Goal: Task Accomplishment & Management: Complete application form

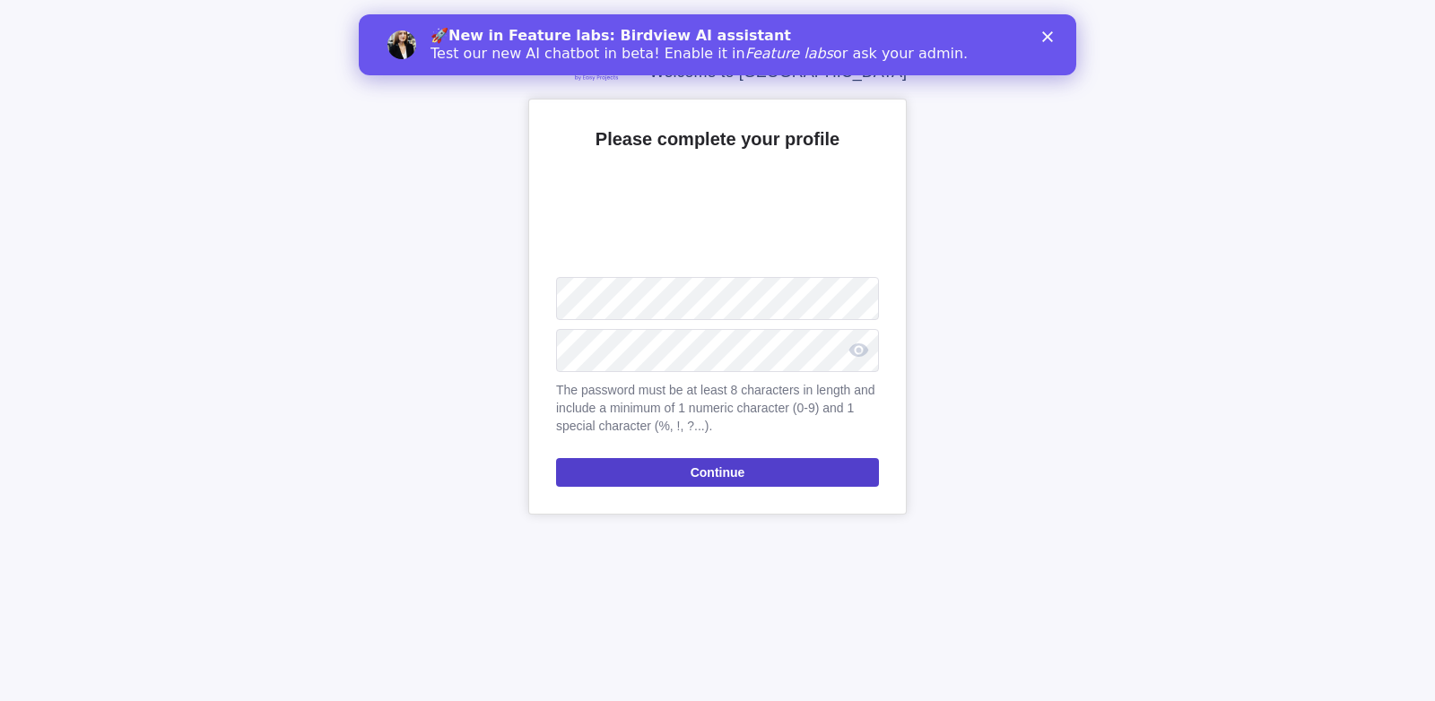
click at [713, 471] on span "Continue" at bounding box center [717, 473] width 55 height 22
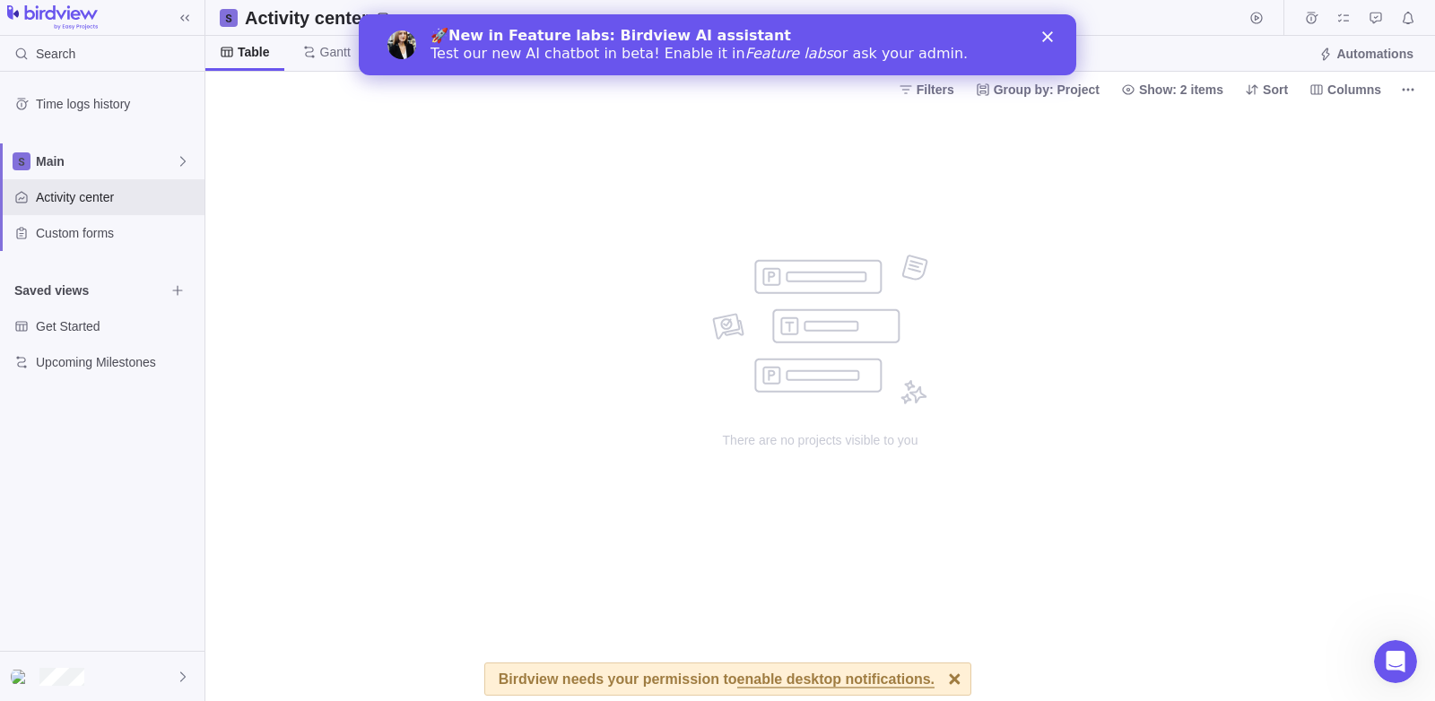
click at [878, 171] on div "There are no projects visible to you" at bounding box center [820, 404] width 359 height 594
click at [1048, 39] on polygon "Close" at bounding box center [1047, 36] width 11 height 11
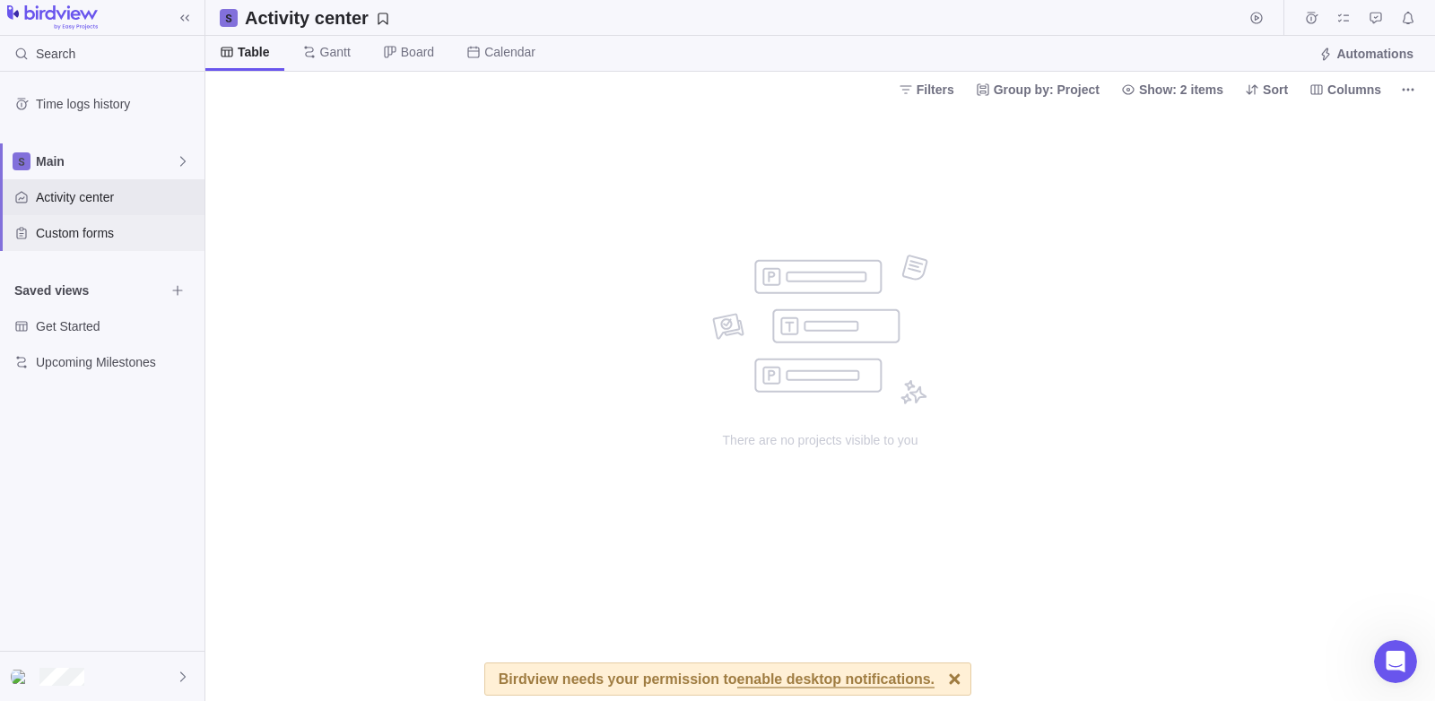
click at [134, 221] on div "Custom forms" at bounding box center [102, 233] width 204 height 36
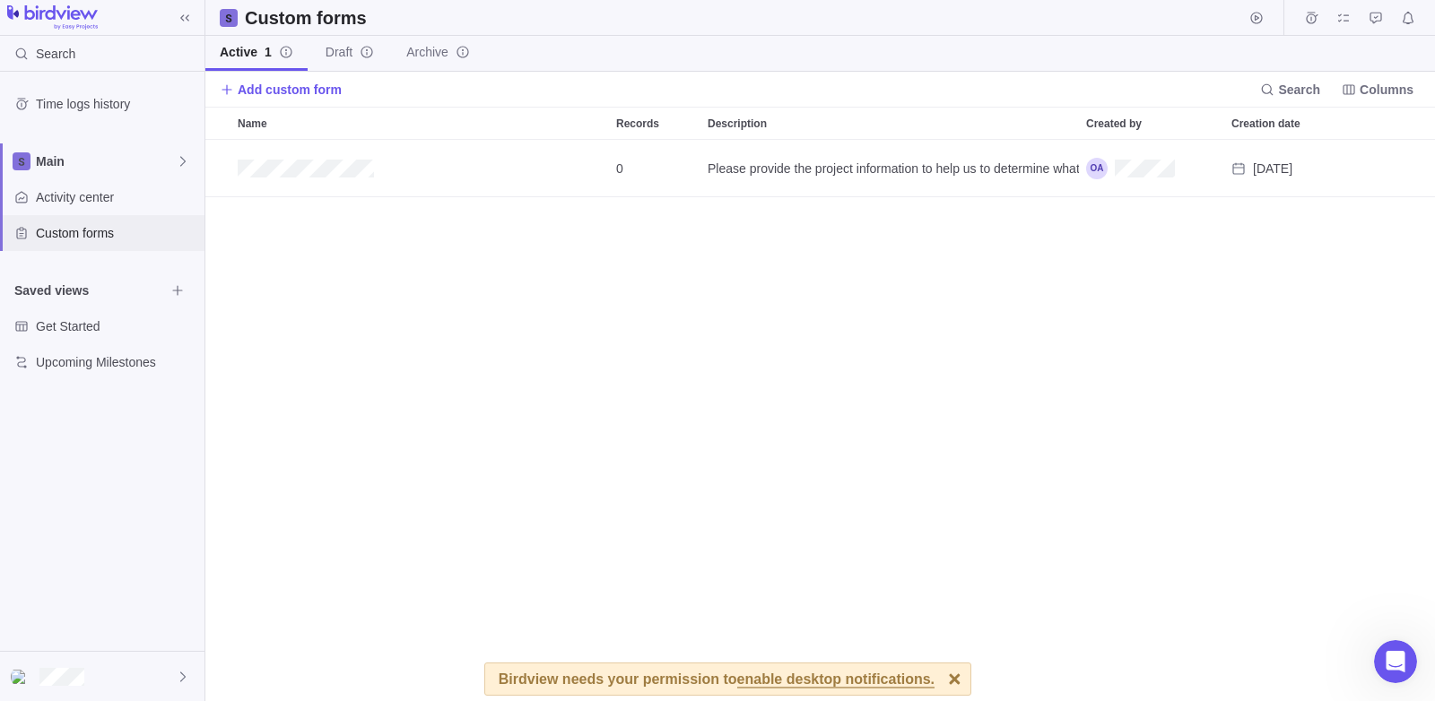
scroll to position [548, 1216]
click at [256, 81] on span "Add custom form" at bounding box center [290, 90] width 104 height 18
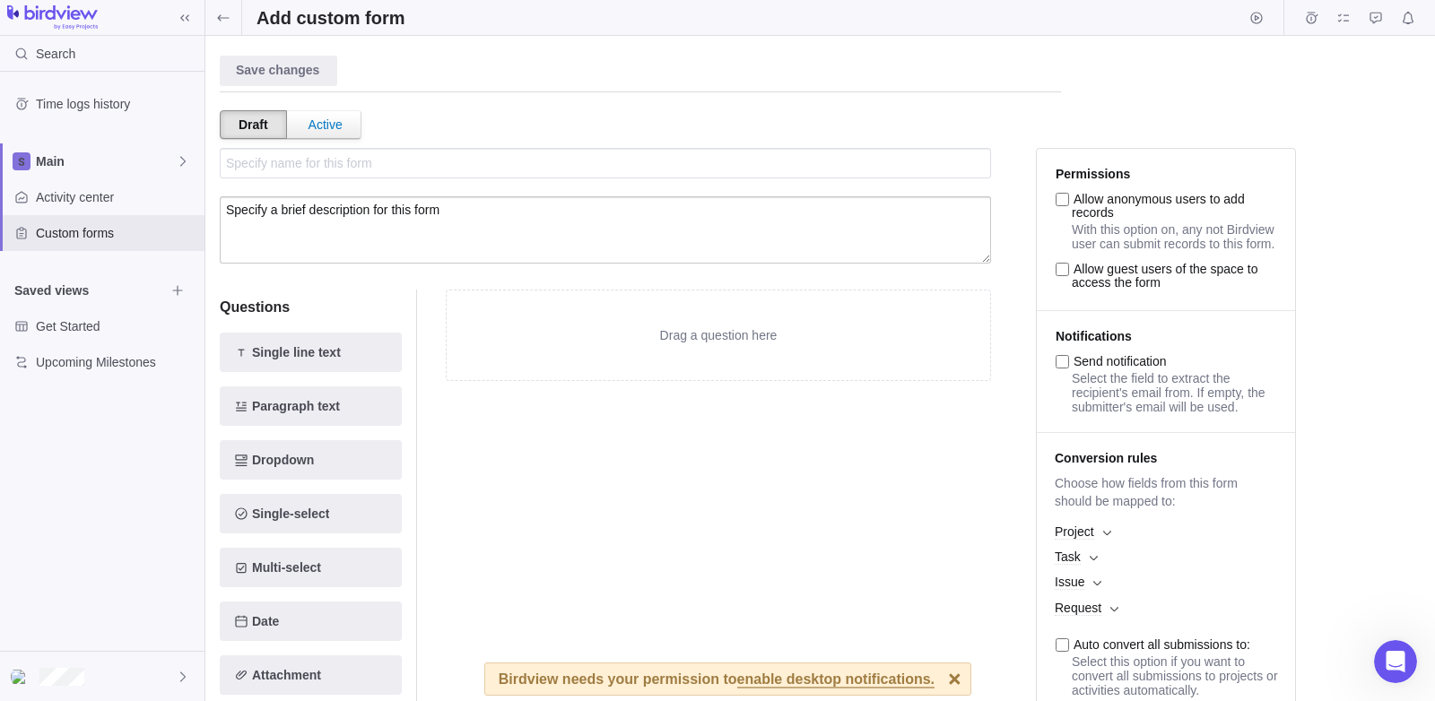
scroll to position [528, 0]
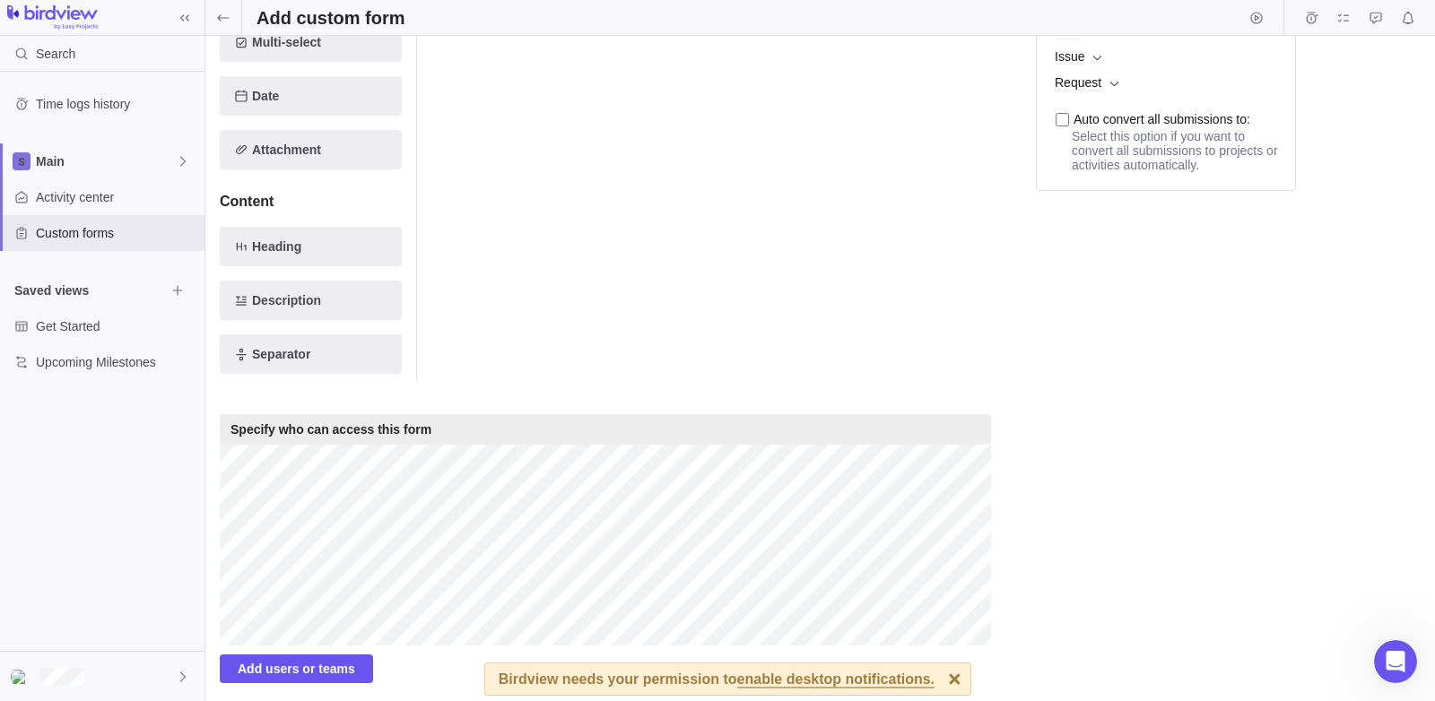
click at [0, 571] on div "Time logs history Main Activity center Custom forms Saved views Get Started Upc…" at bounding box center [102, 361] width 204 height 579
click at [176, 421] on div "Time logs history Main Activity center Custom forms Saved views Get Started Upc…" at bounding box center [102, 361] width 204 height 579
click at [0, 454] on div "Time logs history Main Activity center Custom forms Saved views Get Started Upc…" at bounding box center [102, 361] width 204 height 579
click at [325, 668] on span "Add users or teams" at bounding box center [296, 669] width 117 height 22
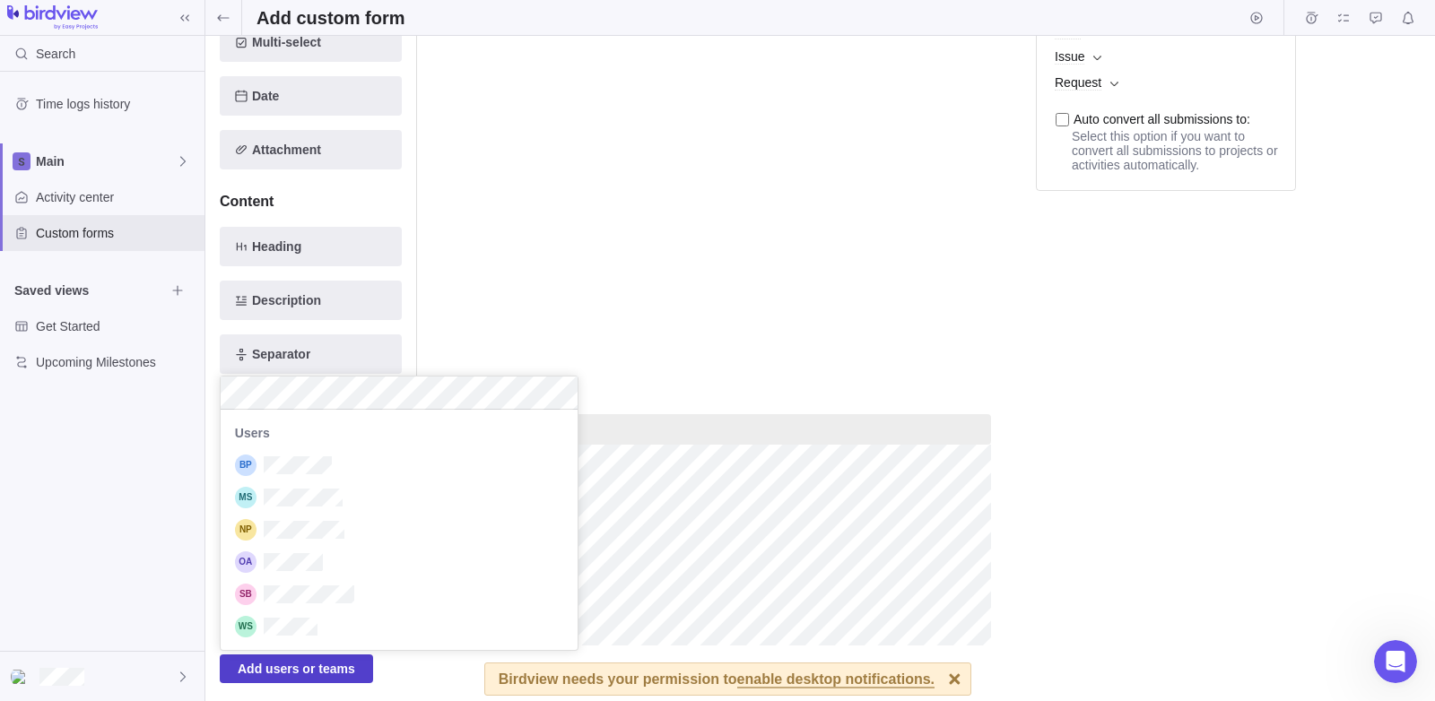
scroll to position [227, 344]
click at [370, 591] on div "grid" at bounding box center [399, 594] width 357 height 32
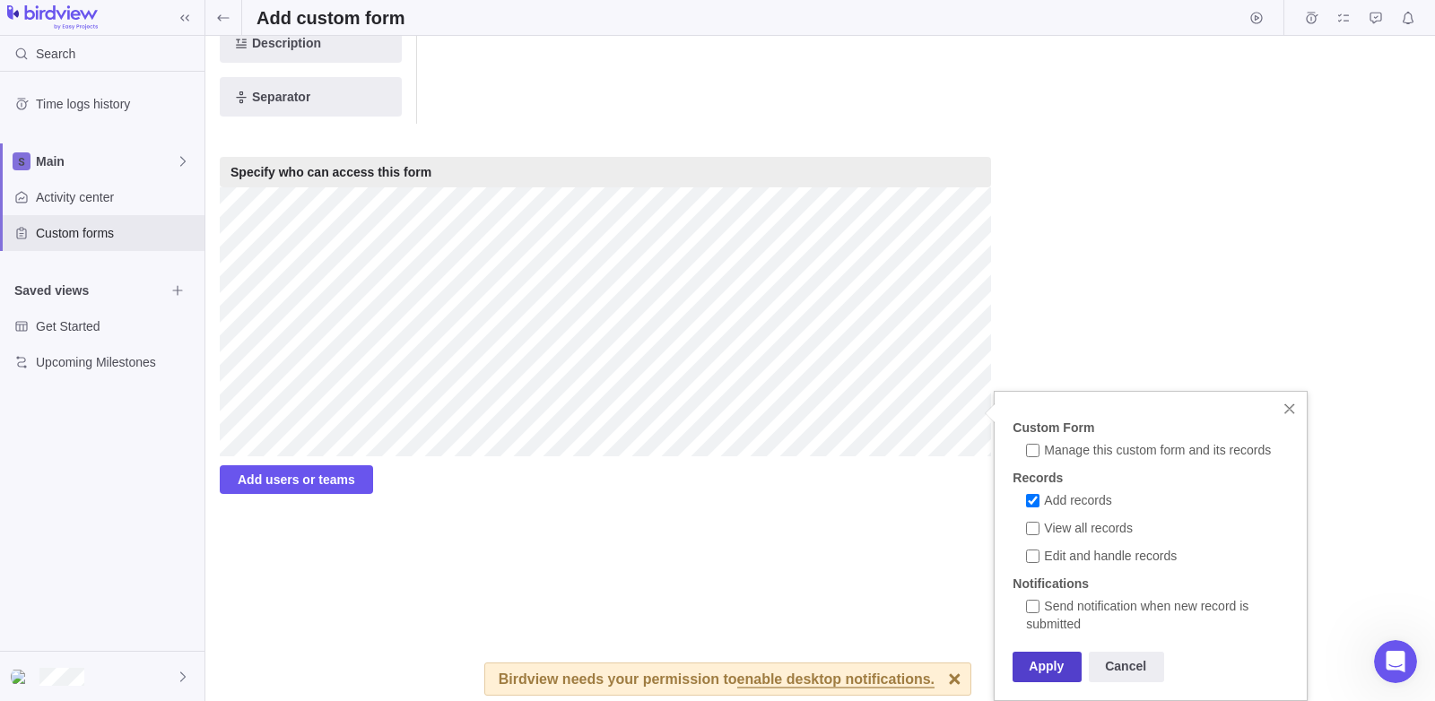
click at [1069, 663] on div "Apply" at bounding box center [1046, 667] width 69 height 30
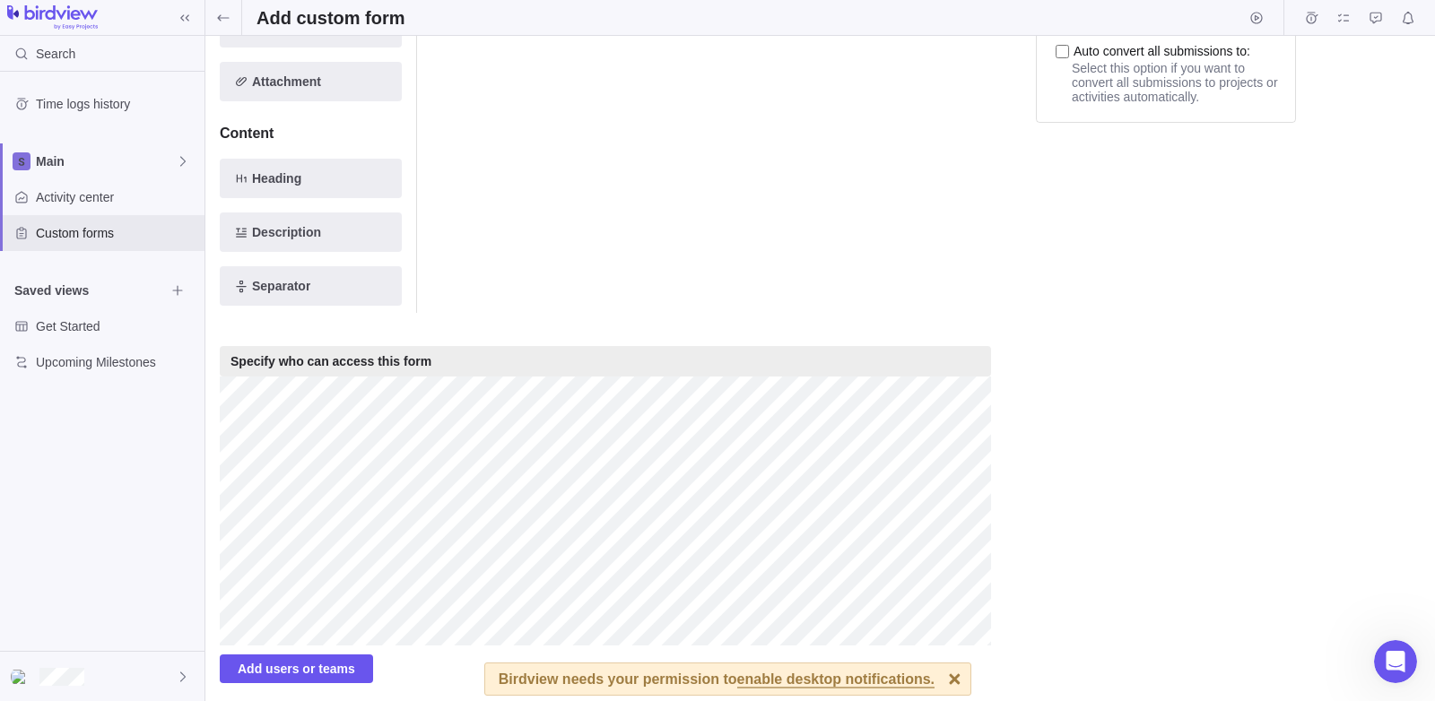
click at [111, 509] on div "Time logs history Main Activity center Custom forms Saved views Get Started Upc…" at bounding box center [102, 361] width 204 height 579
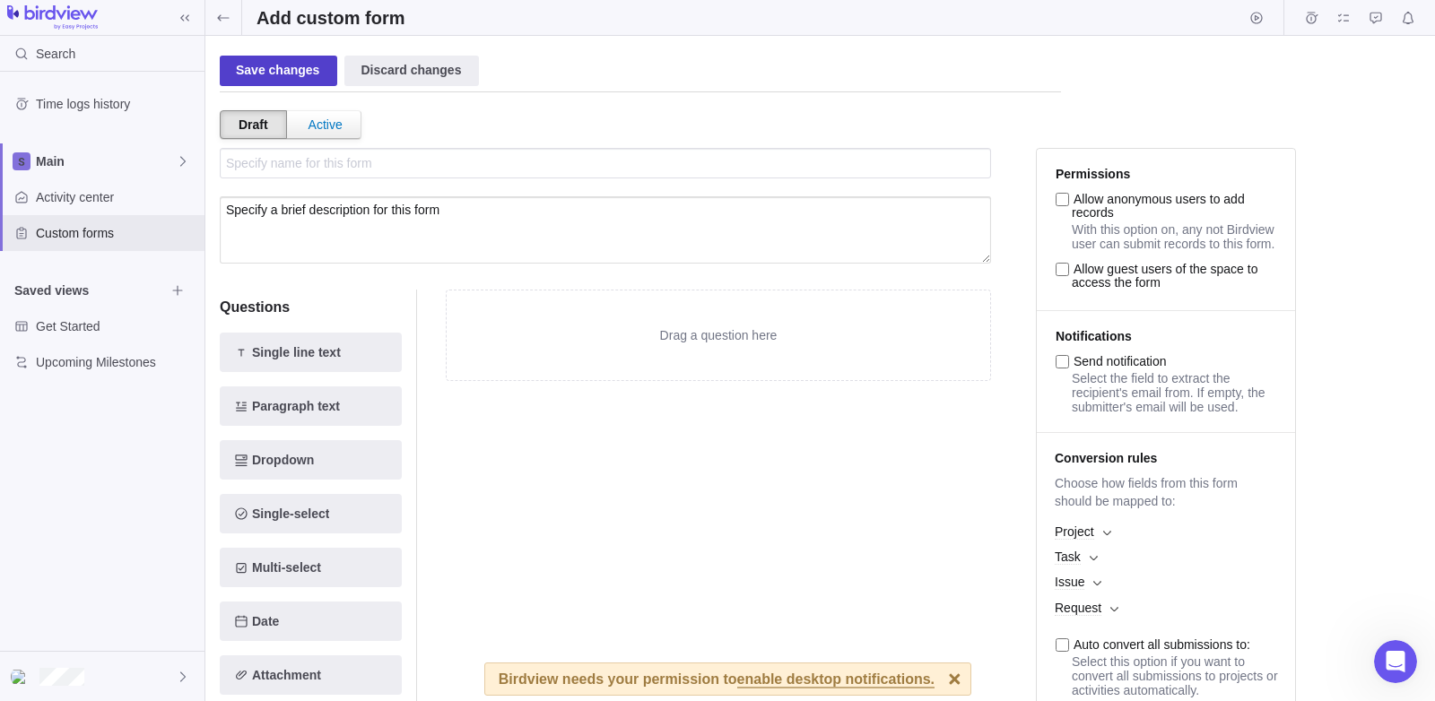
click at [266, 74] on div "Save changes" at bounding box center [278, 71] width 117 height 30
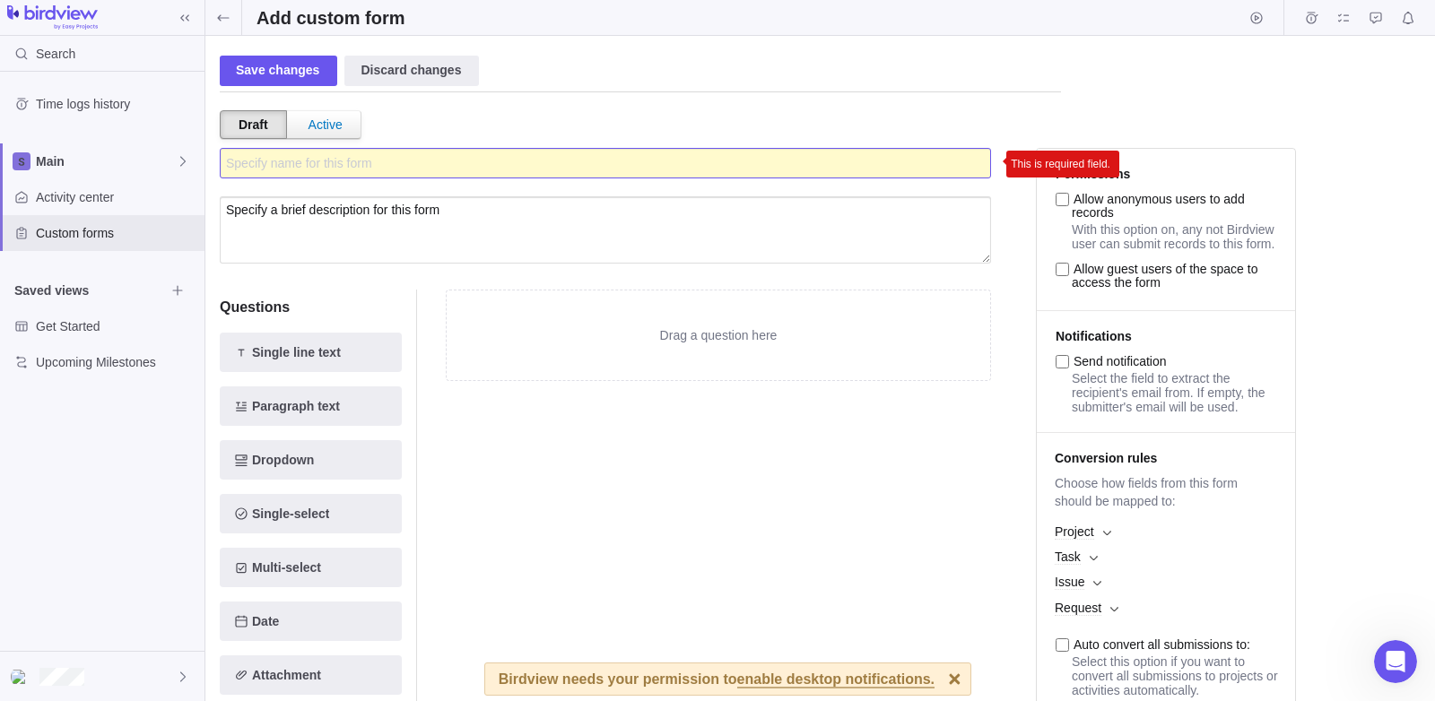
click at [358, 171] on input "Specify name for this form" at bounding box center [605, 163] width 771 height 30
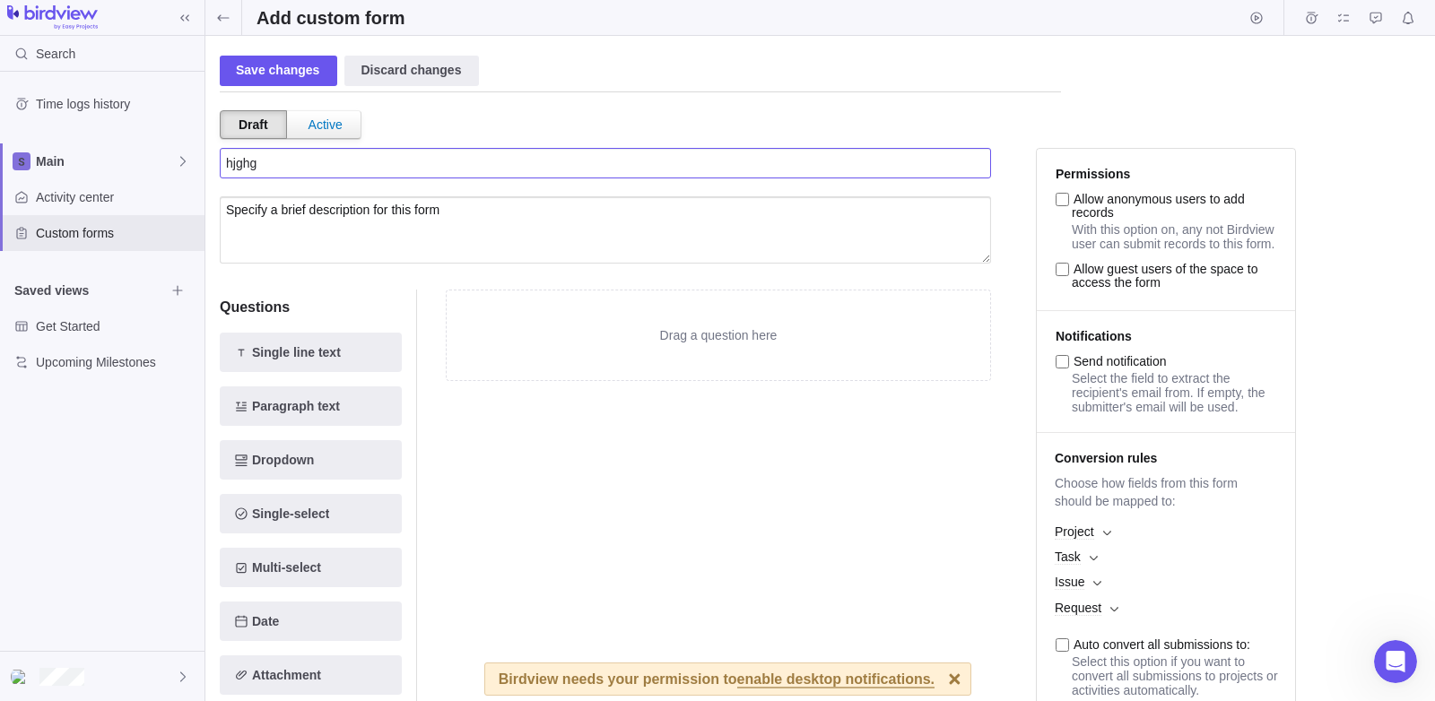
type input "hjghg"
click at [37, 550] on div "Time logs history Main Activity center Custom forms Saved views Get Started Upc…" at bounding box center [102, 361] width 204 height 579
click at [294, 74] on div "Save changes" at bounding box center [278, 71] width 117 height 30
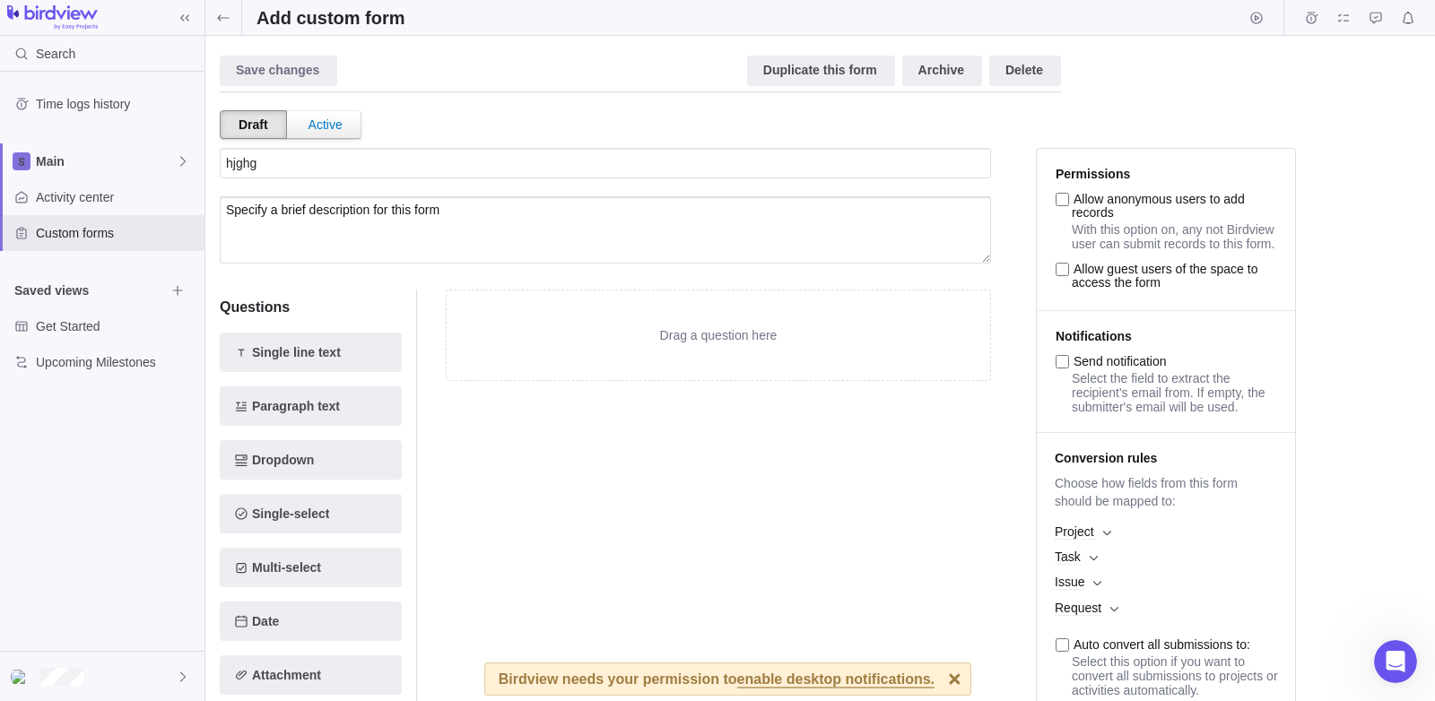
click at [83, 500] on div "Time logs history Main Activity center Custom forms Saved views Get Started Upc…" at bounding box center [102, 361] width 204 height 579
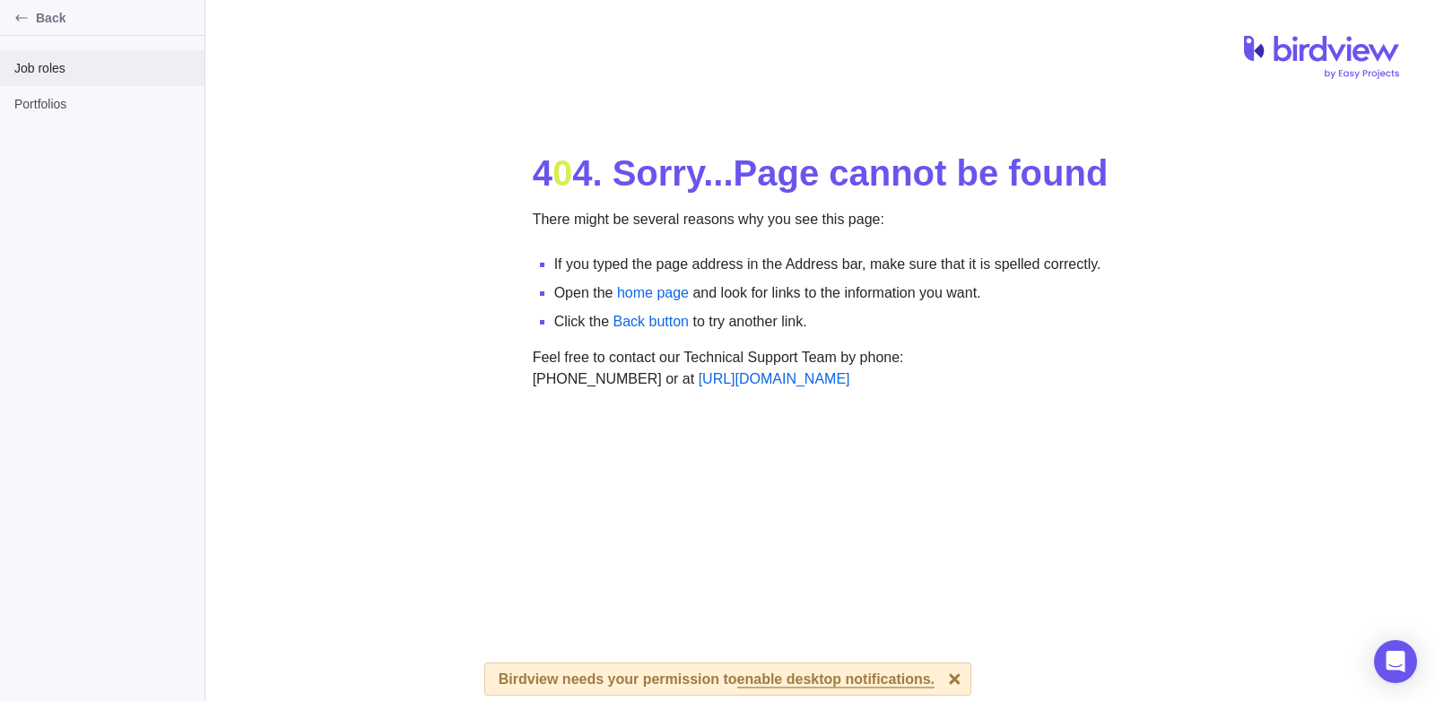
click at [115, 70] on span "Job roles" at bounding box center [102, 68] width 176 height 18
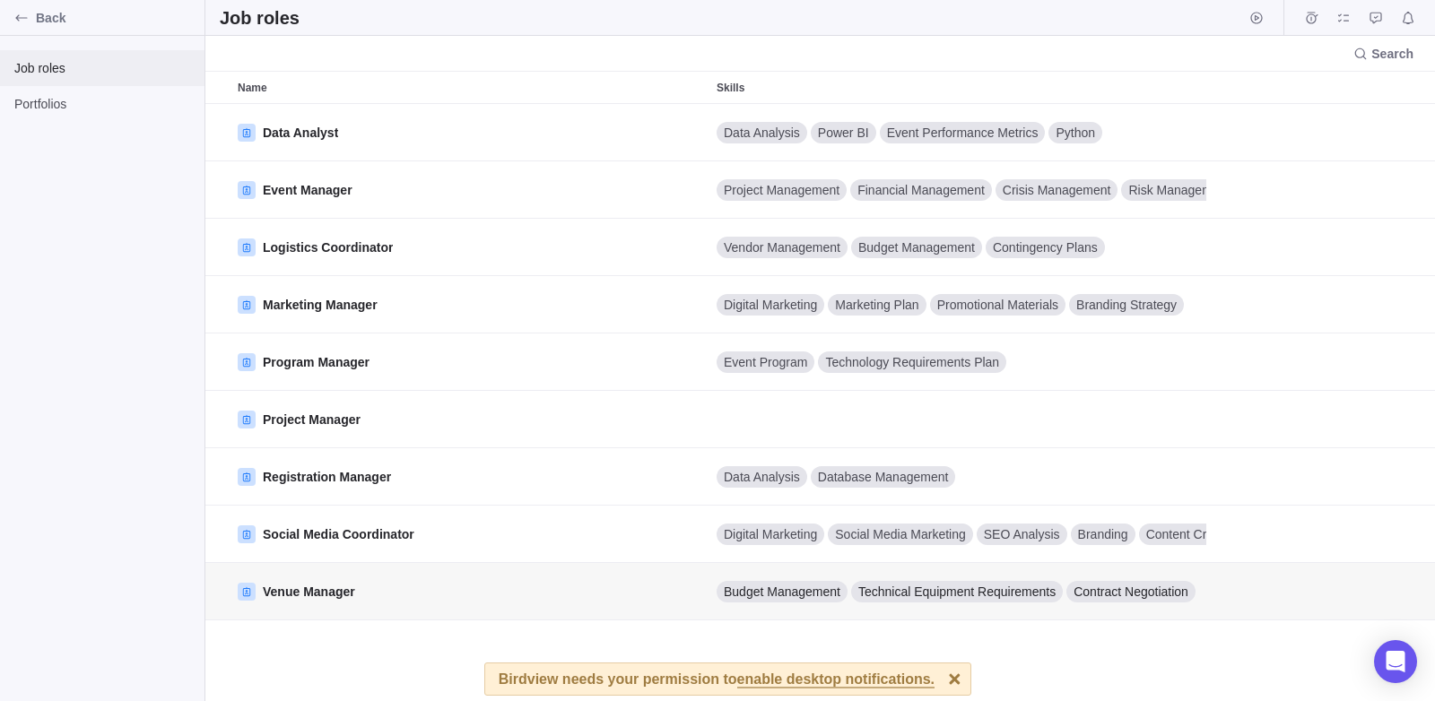
scroll to position [584, 1216]
click at [7, 188] on div "Job roles Portfolios" at bounding box center [102, 368] width 204 height 665
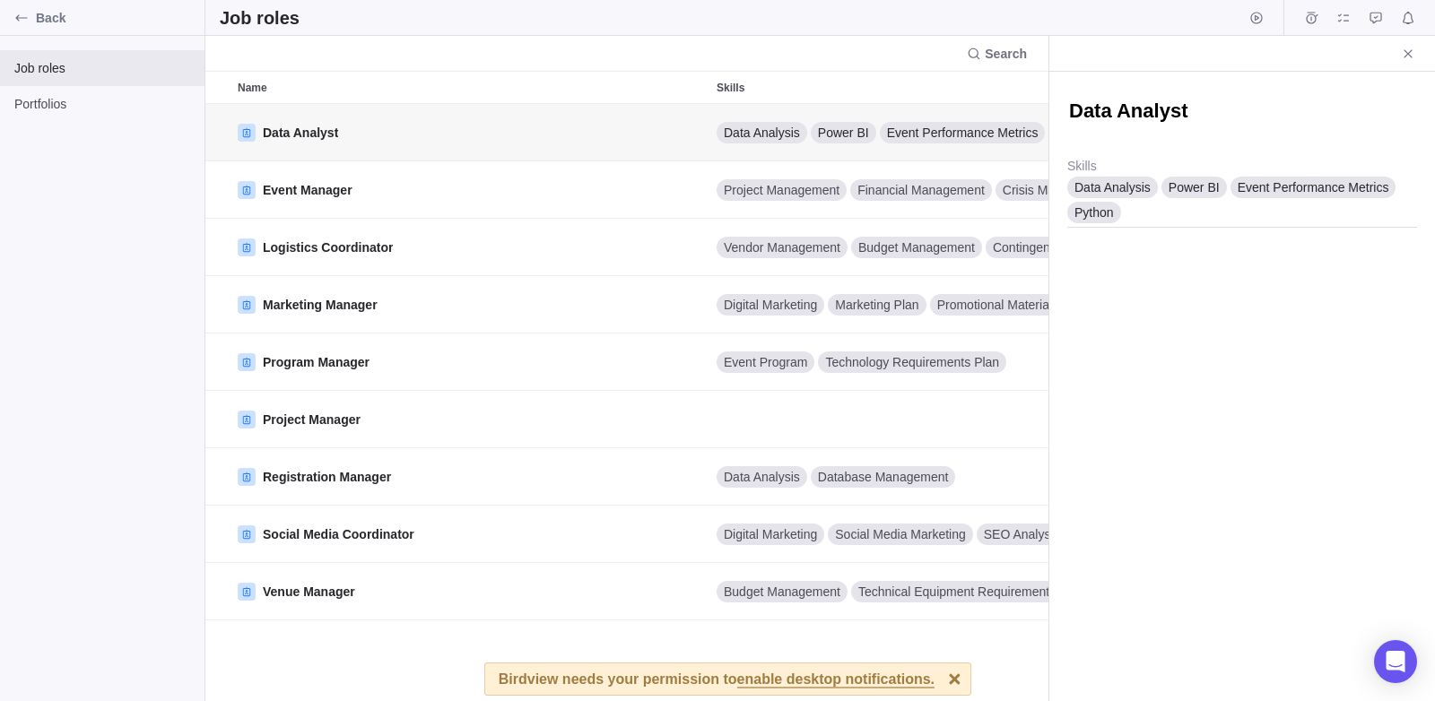
scroll to position [584, 829]
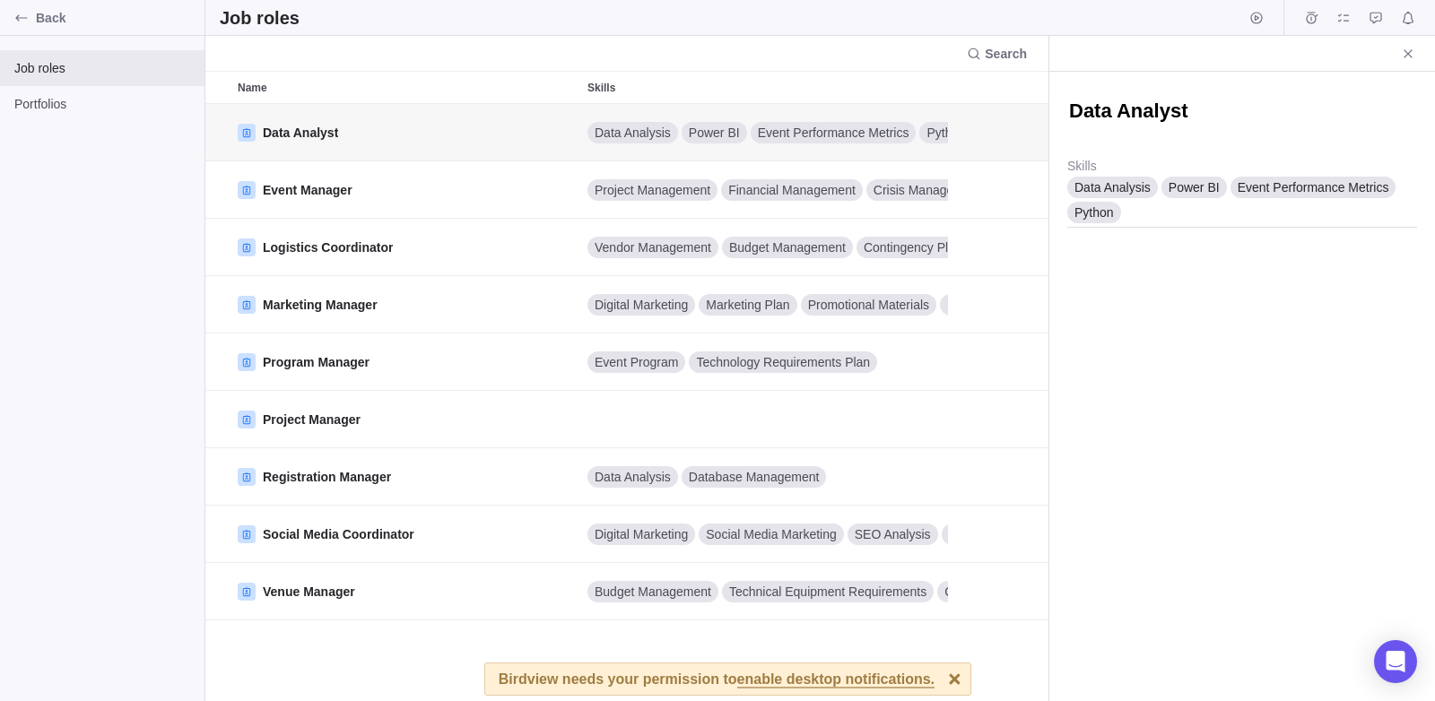
type textarea "x"
click at [87, 125] on div "Job roles Portfolios" at bounding box center [102, 368] width 204 height 665
click at [87, 106] on span "Portfolios" at bounding box center [102, 104] width 176 height 18
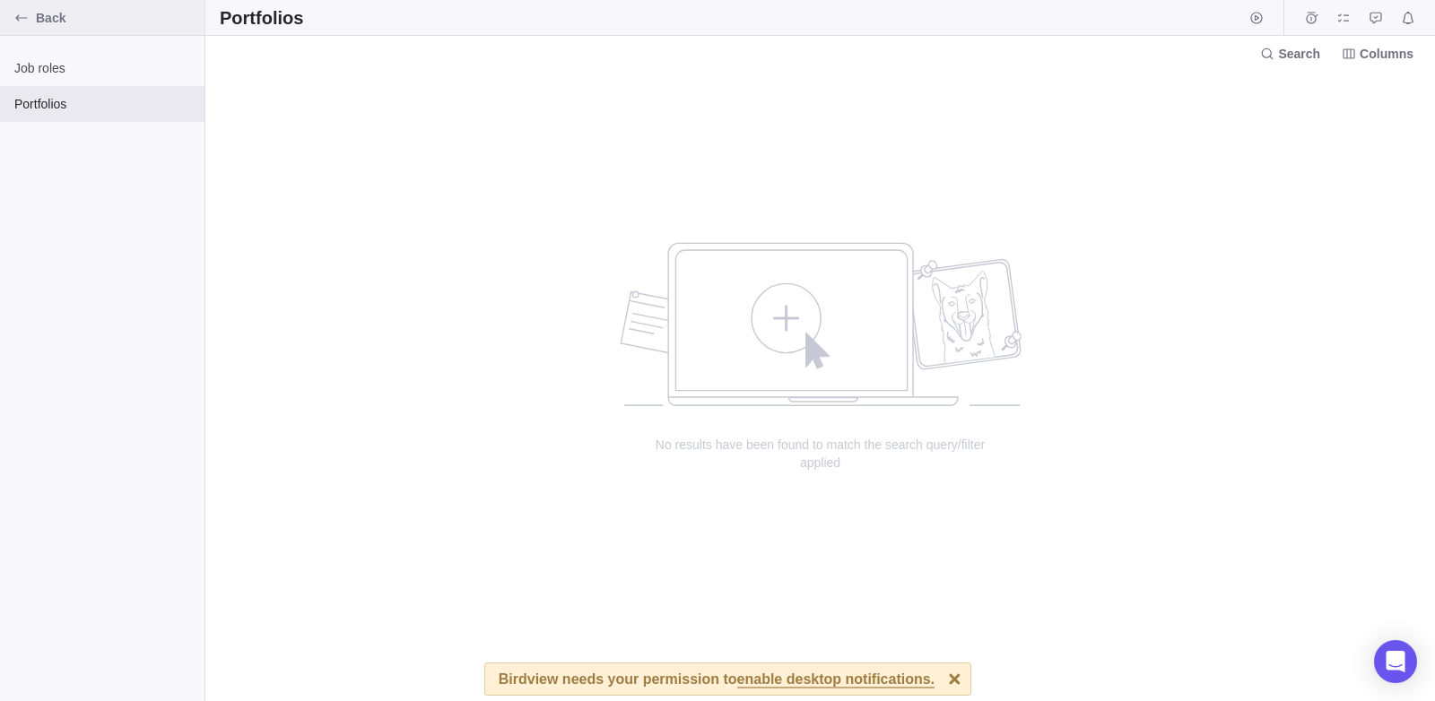
click at [13, 24] on div "Back" at bounding box center [21, 18] width 29 height 29
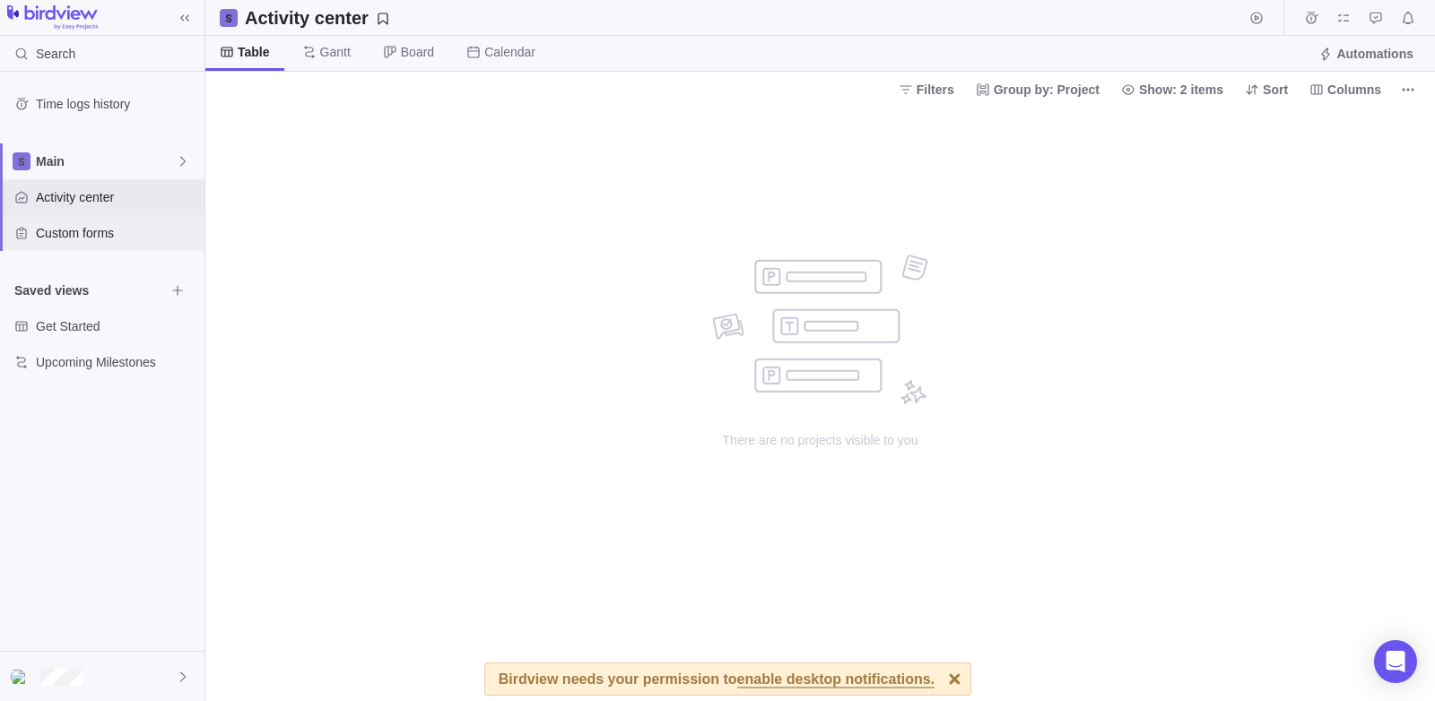
click at [141, 228] on span "Custom forms" at bounding box center [116, 233] width 161 height 18
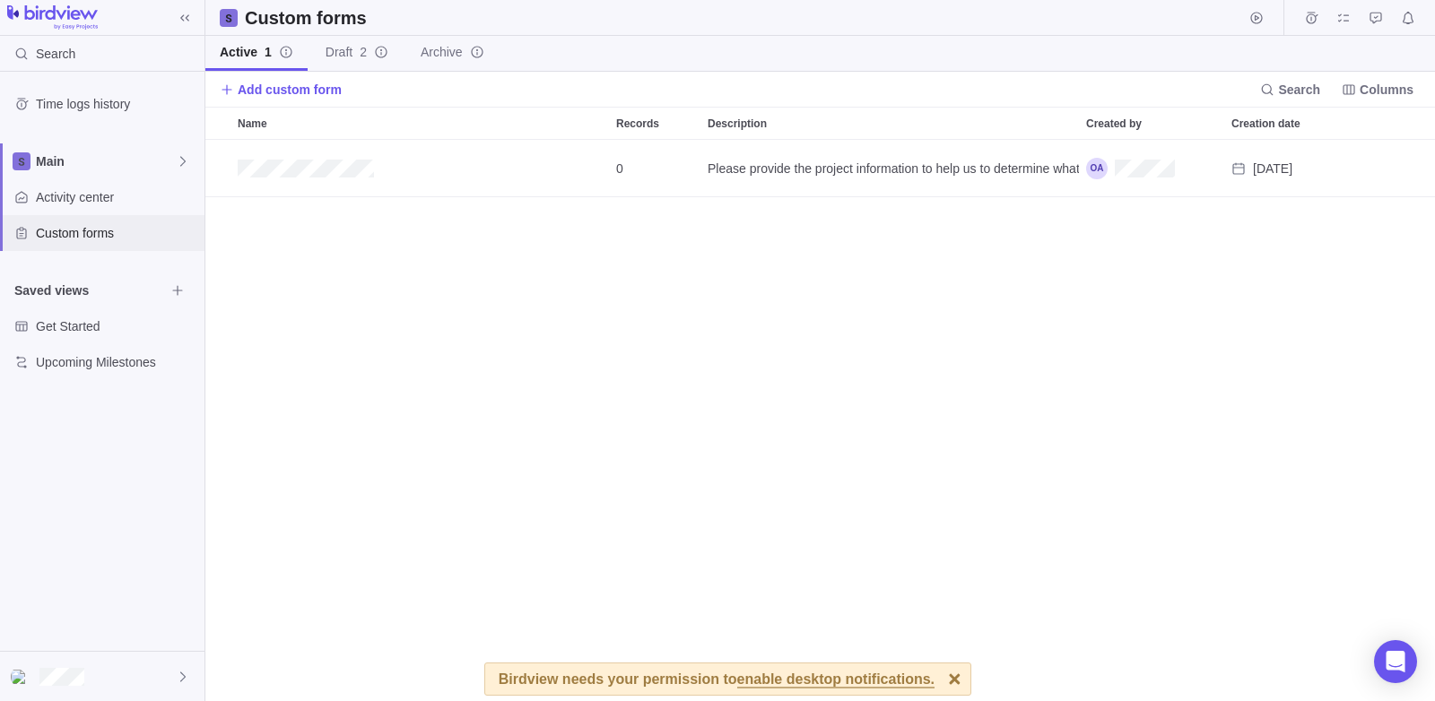
scroll to position [548, 1216]
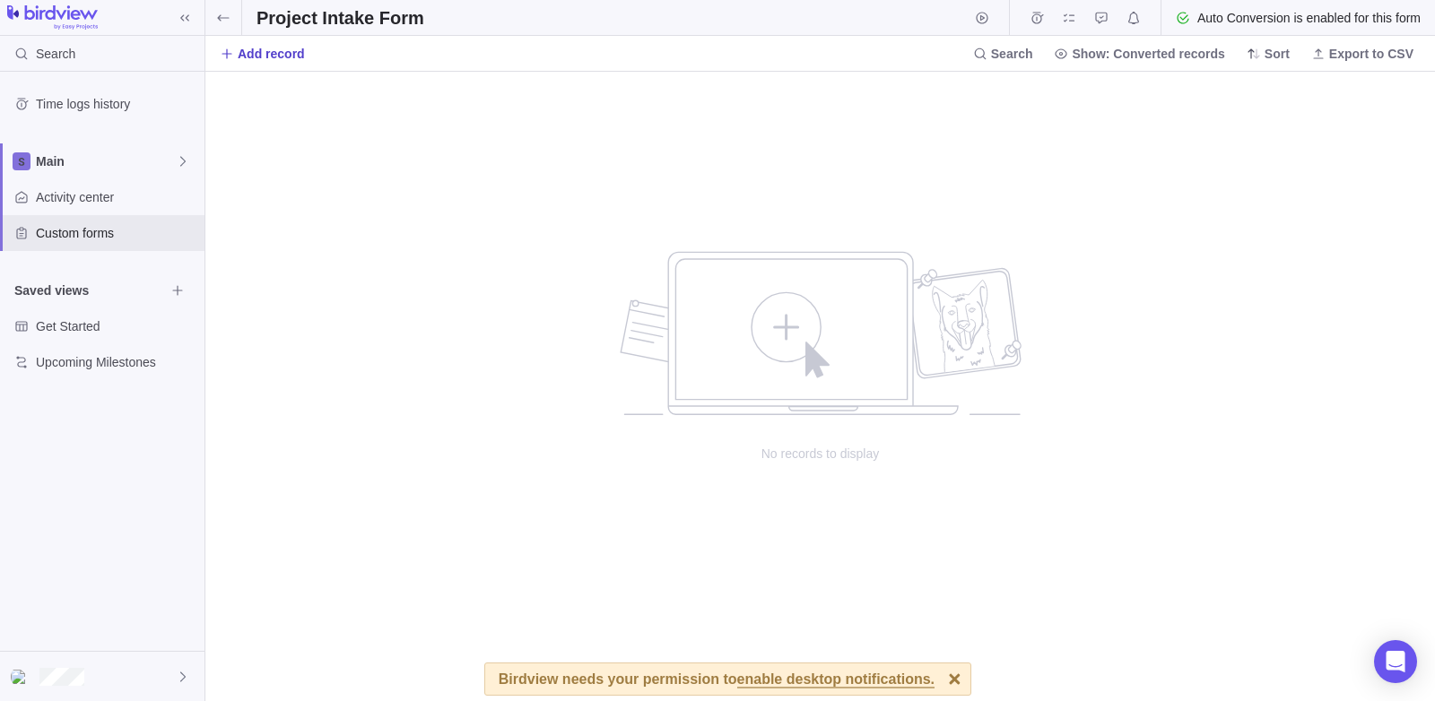
click at [259, 52] on span "Add record" at bounding box center [271, 54] width 67 height 18
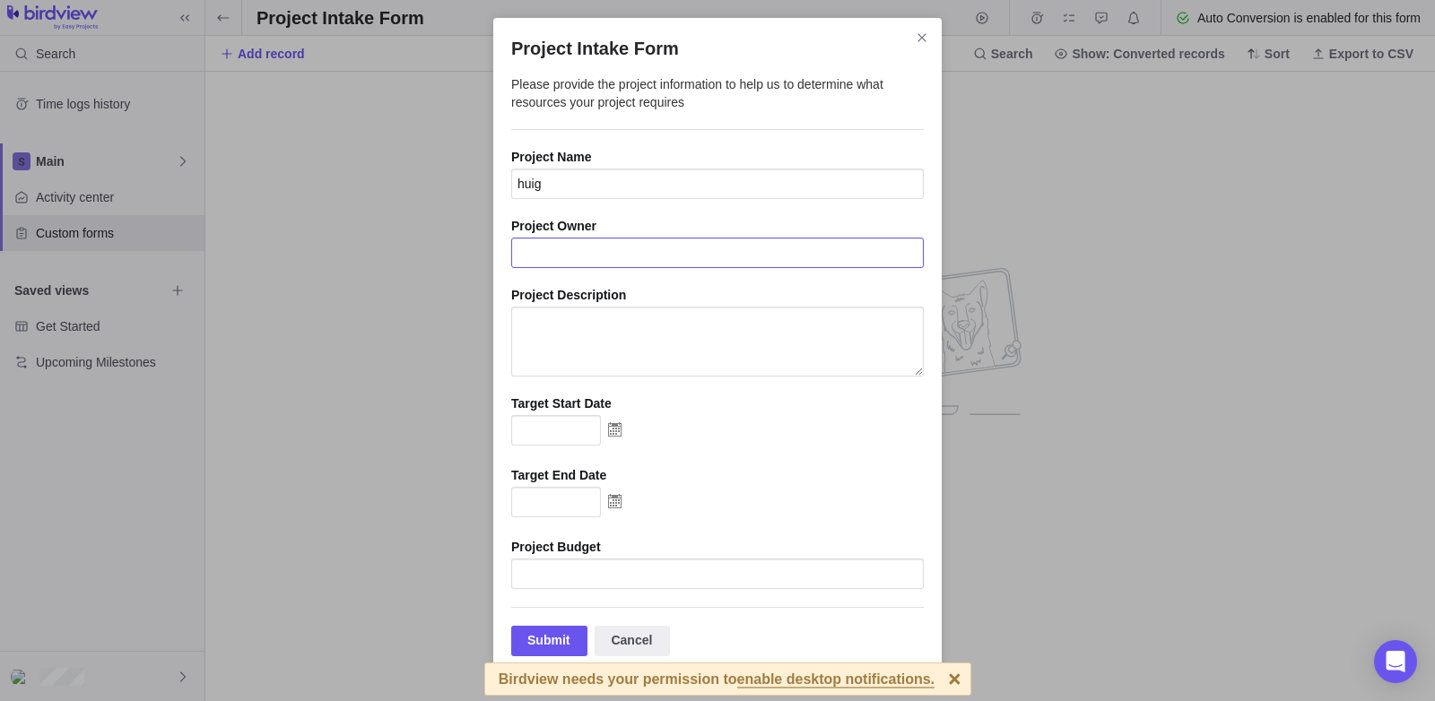
type input "huig"
click at [558, 245] on input "Project Intake Form" at bounding box center [717, 253] width 412 height 30
type input "uhuj"
click at [554, 325] on textarea "Project Intake Form" at bounding box center [717, 342] width 412 height 70
type textarea "hjjk"
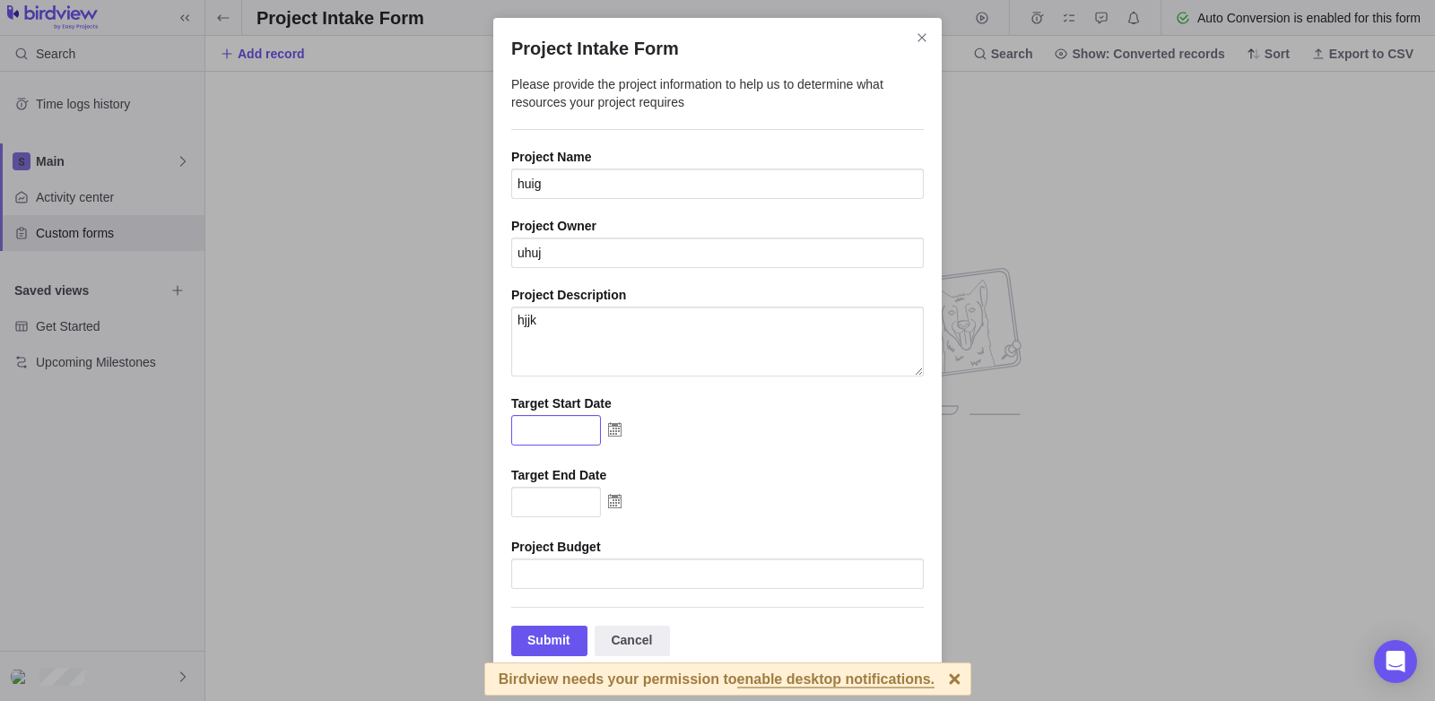
click at [539, 441] on input "Project Intake Form" at bounding box center [556, 430] width 90 height 30
click at [617, 438] on img "Project Intake Form" at bounding box center [615, 429] width 28 height 29
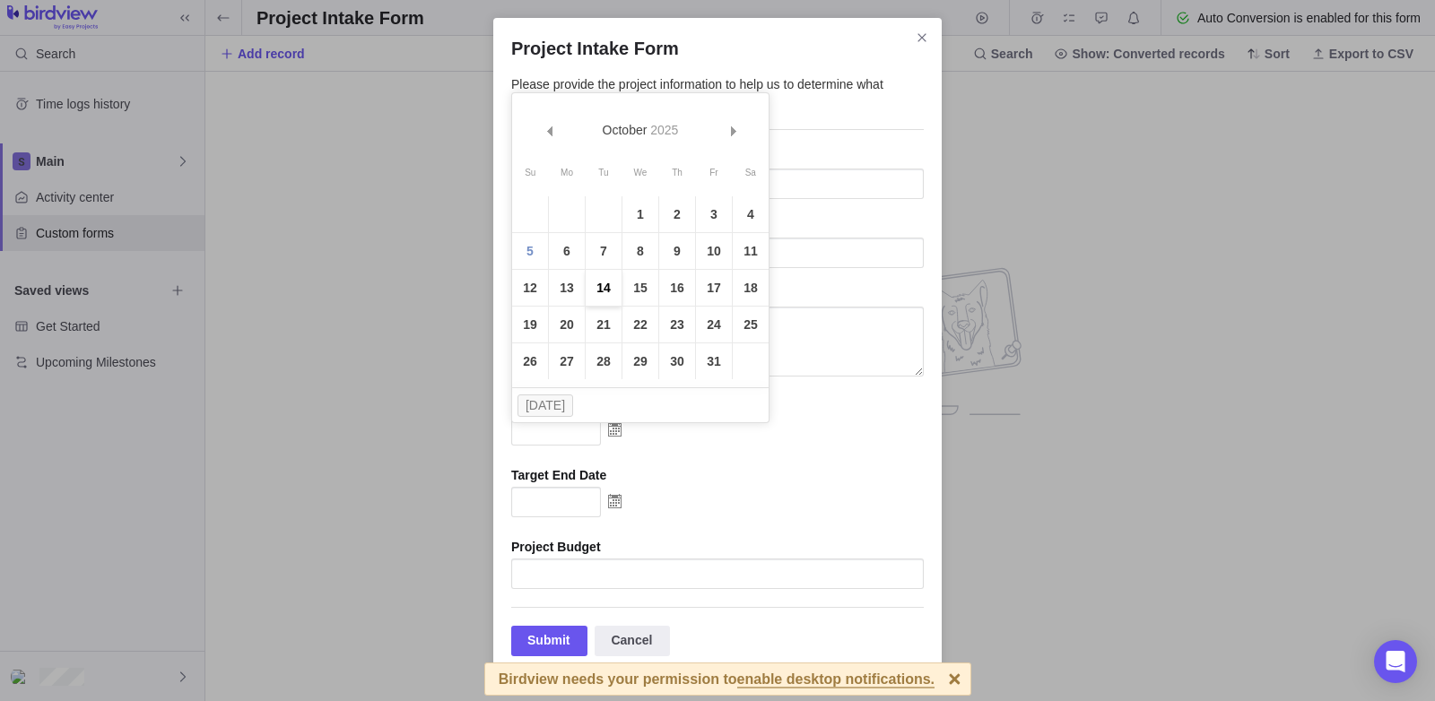
click at [604, 290] on link "14" at bounding box center [603, 288] width 36 height 36
type input "10/14/2025"
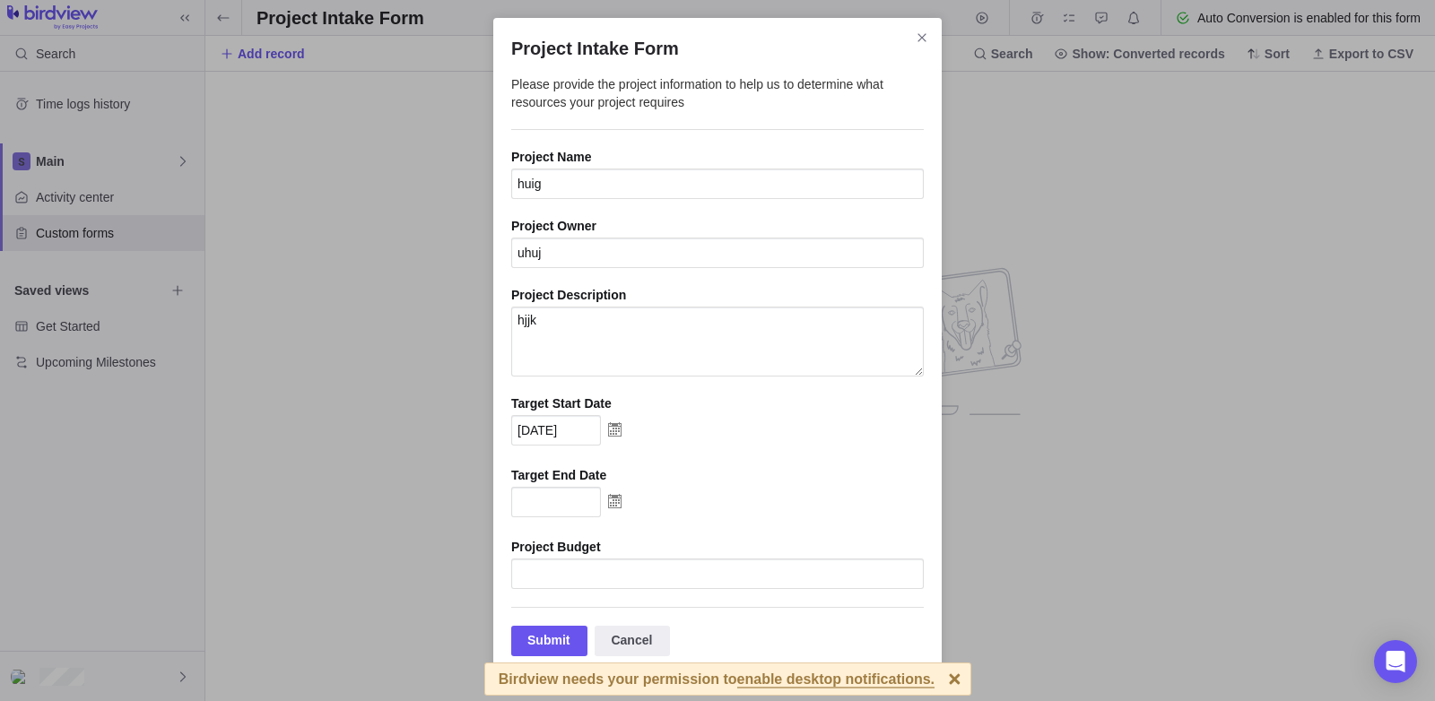
click at [616, 505] on img "Project Intake Form" at bounding box center [615, 501] width 28 height 29
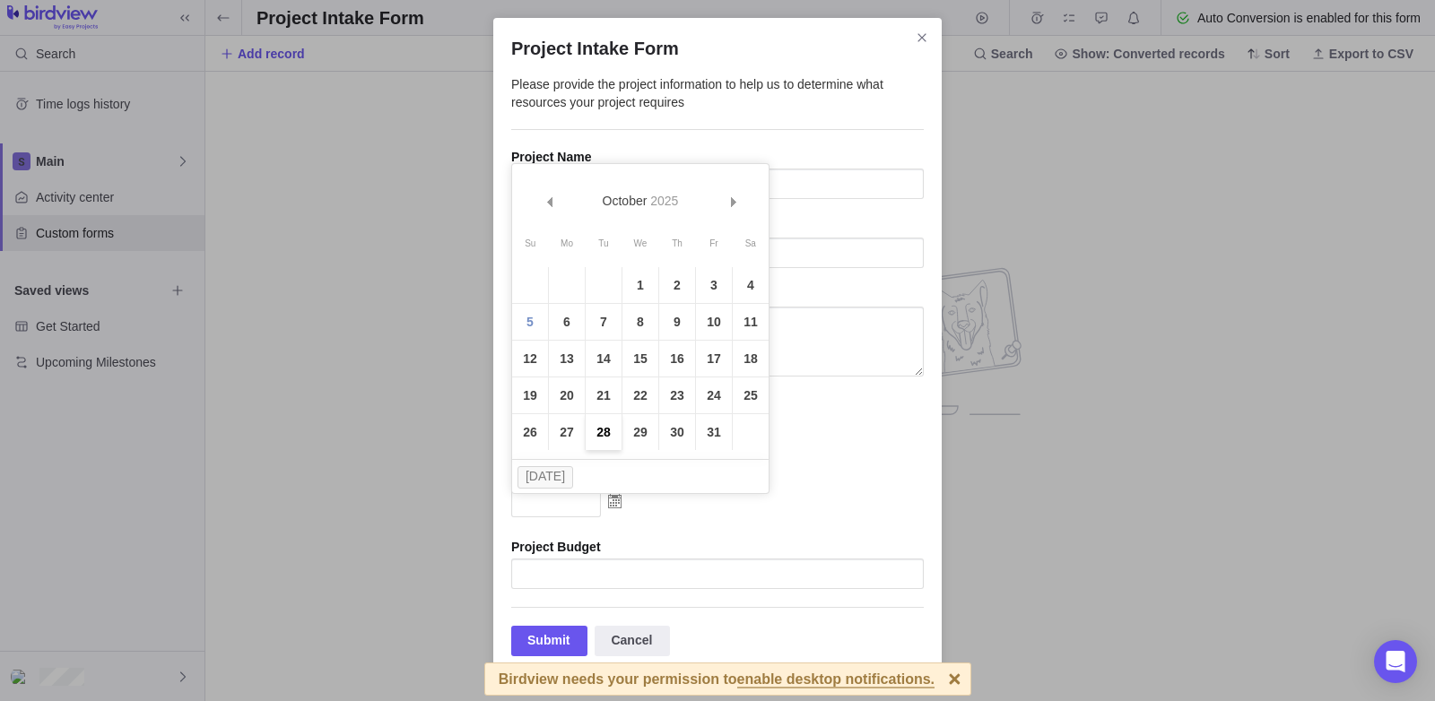
click at [603, 434] on link "28" at bounding box center [603, 432] width 36 height 36
type input "10/28/2025"
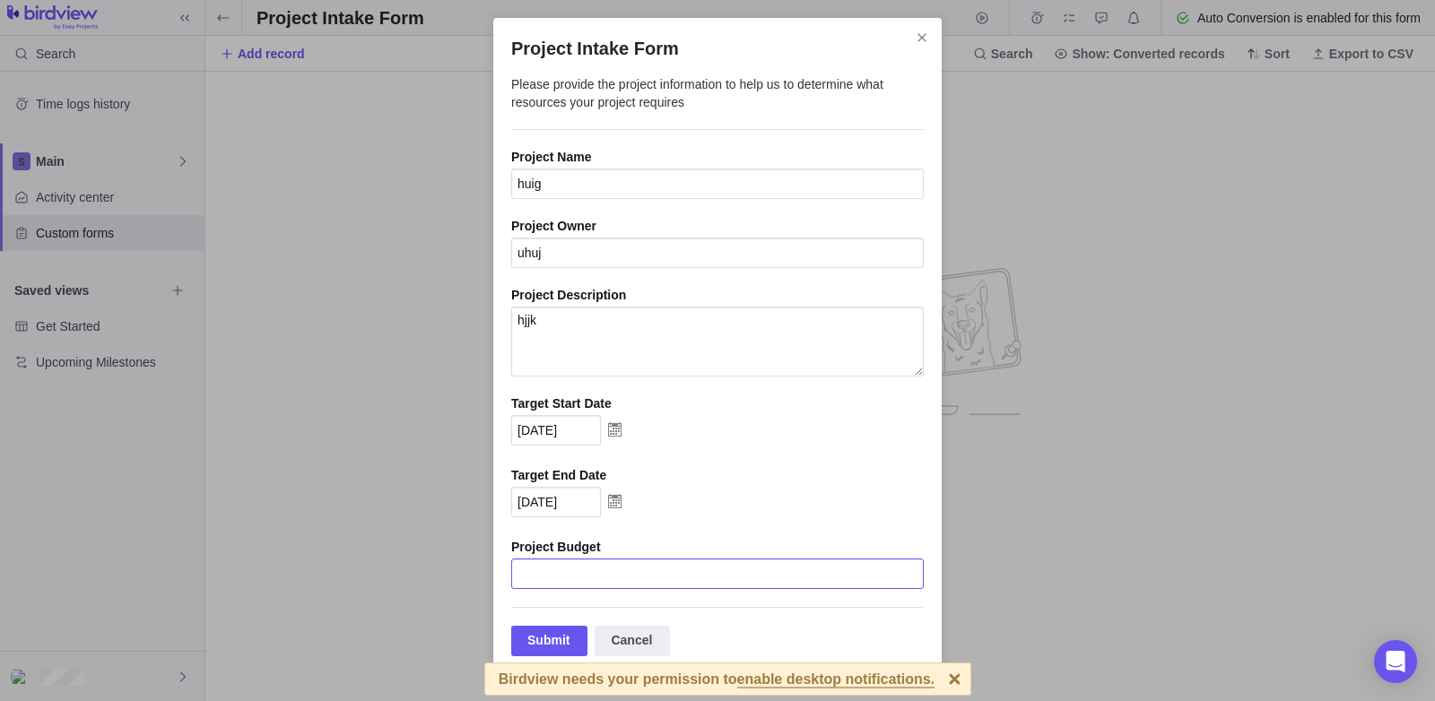
click at [608, 578] on input "Project Intake Form" at bounding box center [717, 574] width 412 height 30
type input "kjklj"
click at [560, 641] on div "Submit" at bounding box center [549, 641] width 76 height 30
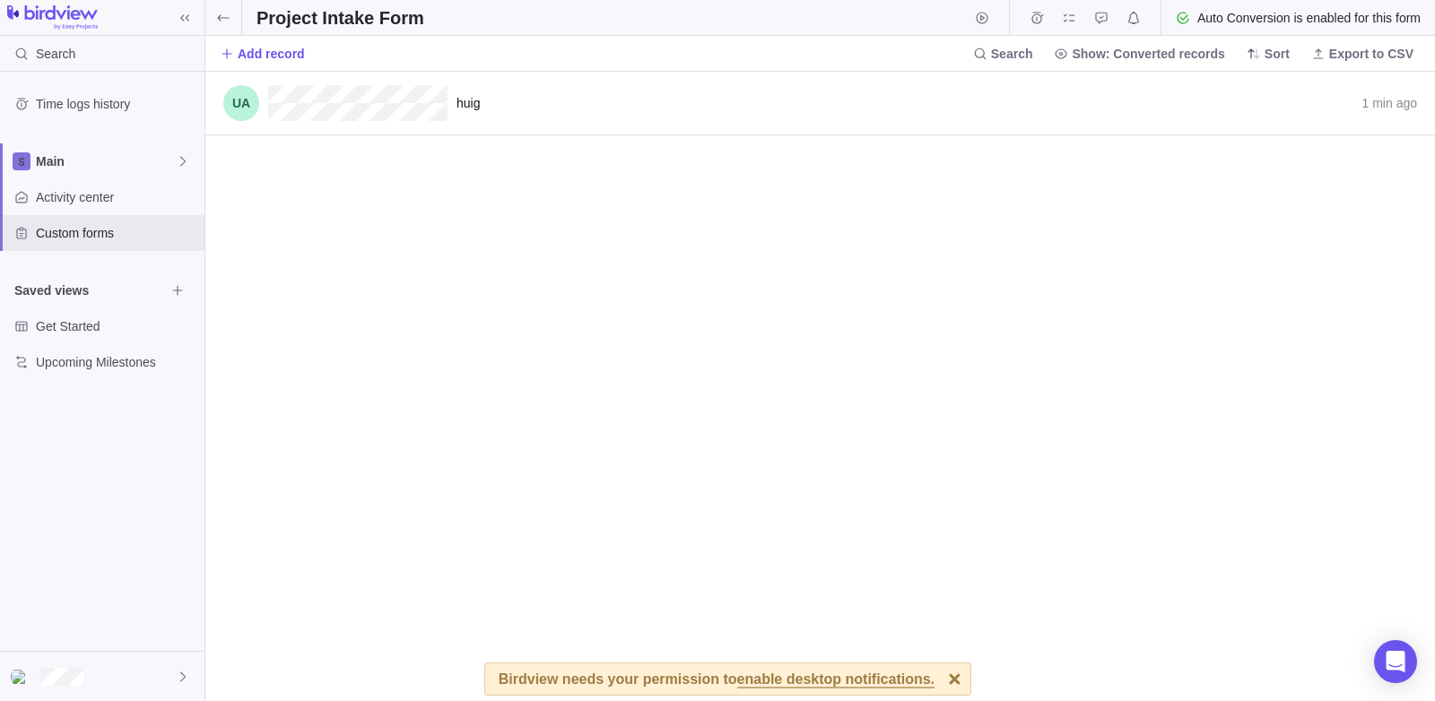
scroll to position [616, 1216]
